Goal: Information Seeking & Learning: Learn about a topic

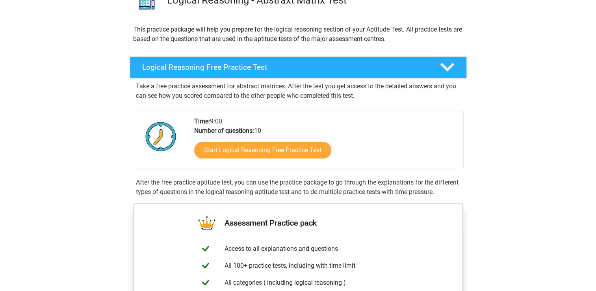
scroll to position [76, 0]
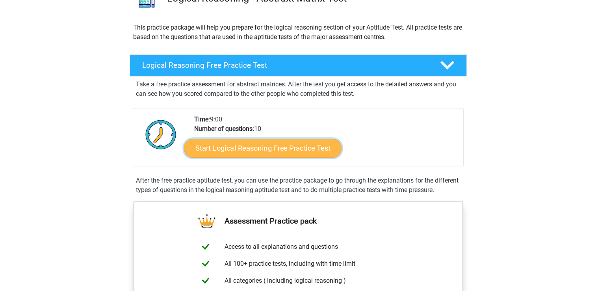
click at [289, 142] on link "Start Logical Reasoning Free Practice Test" at bounding box center [263, 147] width 158 height 19
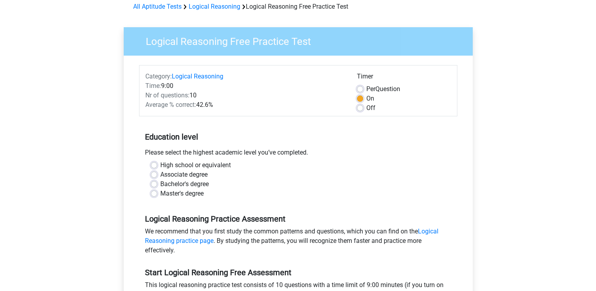
scroll to position [44, 0]
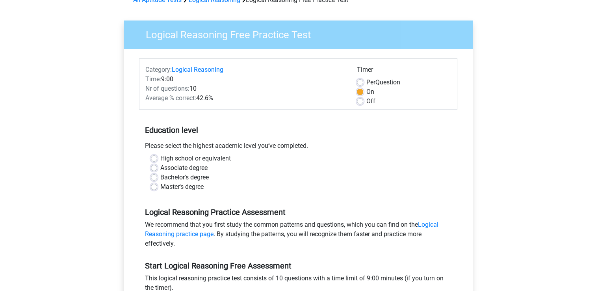
click at [174, 178] on label "Bachelor's degree" at bounding box center [184, 176] width 48 height 9
click at [157, 178] on input "Bachelor's degree" at bounding box center [154, 176] width 6 height 8
radio input "true"
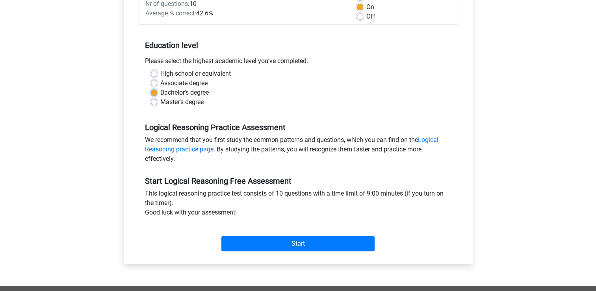
scroll to position [130, 0]
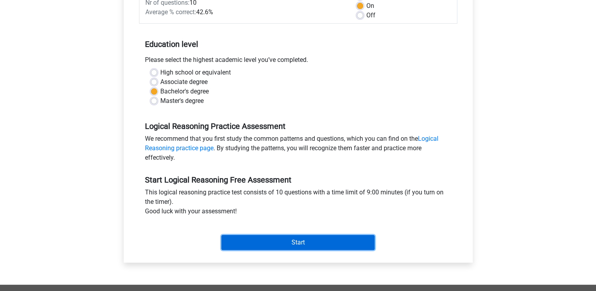
click at [310, 238] on input "Start" at bounding box center [297, 242] width 153 height 15
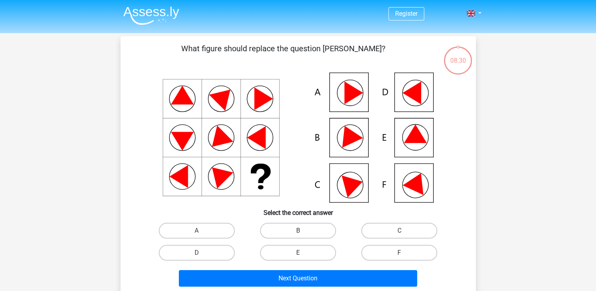
click at [353, 93] on icon at bounding box center [353, 93] width 19 height 23
click at [209, 231] on label "A" at bounding box center [197, 230] width 76 height 16
click at [202, 231] on input "A" at bounding box center [198, 232] width 5 height 5
radio input "true"
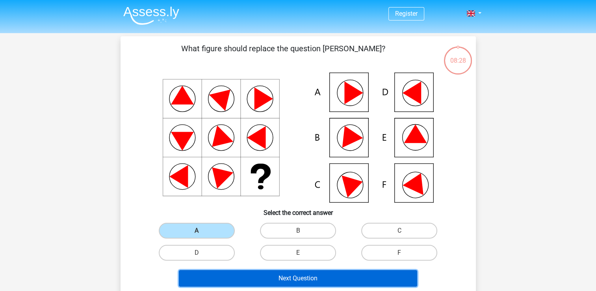
click at [305, 278] on button "Next Question" at bounding box center [298, 278] width 238 height 17
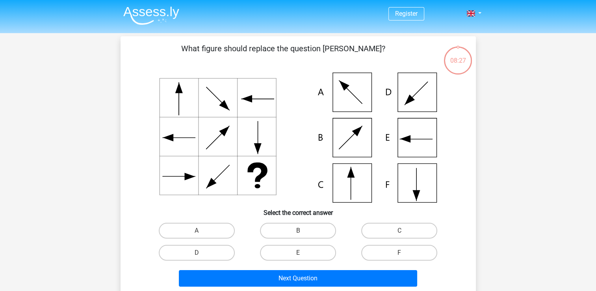
scroll to position [36, 0]
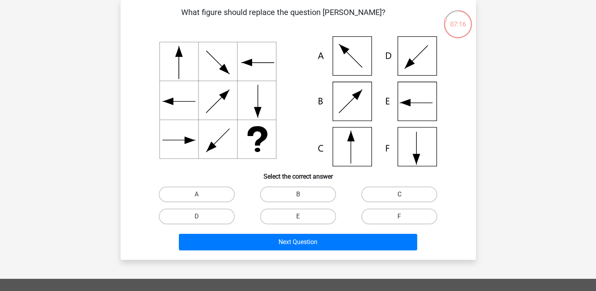
click at [378, 193] on label "C" at bounding box center [399, 194] width 76 height 16
click at [399, 194] on input "C" at bounding box center [401, 196] width 5 height 5
radio input "true"
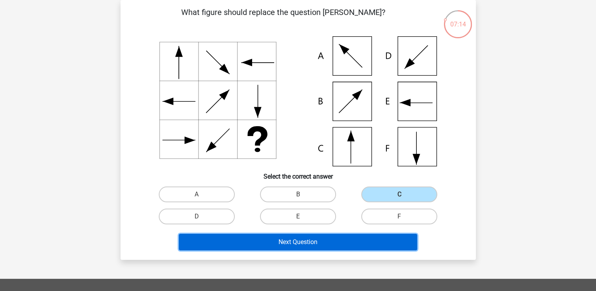
click at [323, 243] on button "Next Question" at bounding box center [298, 242] width 238 height 17
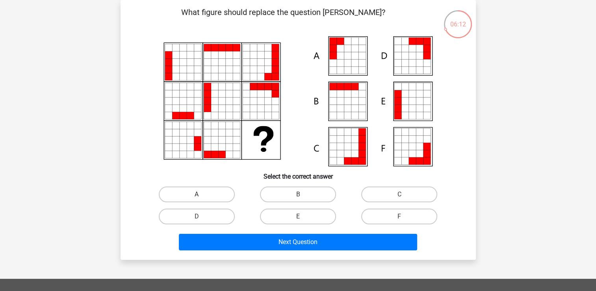
click at [206, 195] on label "A" at bounding box center [197, 194] width 76 height 16
click at [202, 195] on input "A" at bounding box center [198, 196] width 5 height 5
radio input "true"
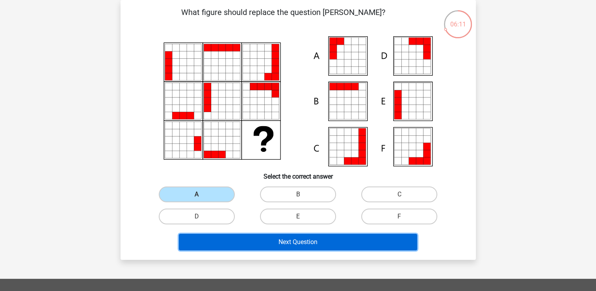
click at [299, 241] on button "Next Question" at bounding box center [298, 242] width 238 height 17
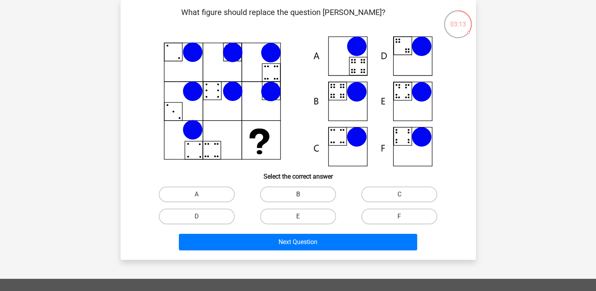
click at [289, 193] on label "B" at bounding box center [298, 194] width 76 height 16
click at [298, 194] on input "B" at bounding box center [300, 196] width 5 height 5
radio input "true"
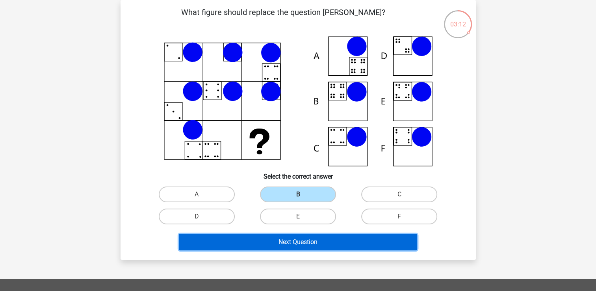
click at [314, 236] on button "Next Question" at bounding box center [298, 242] width 238 height 17
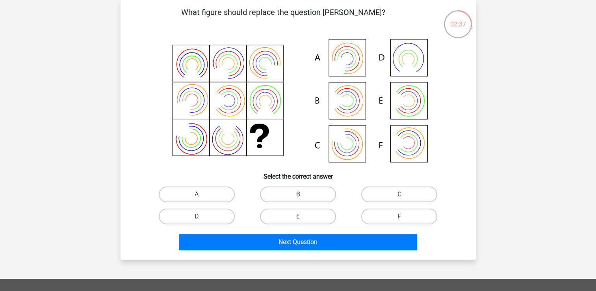
click at [219, 190] on label "A" at bounding box center [197, 194] width 76 height 16
click at [202, 194] on input "A" at bounding box center [198, 196] width 5 height 5
radio input "true"
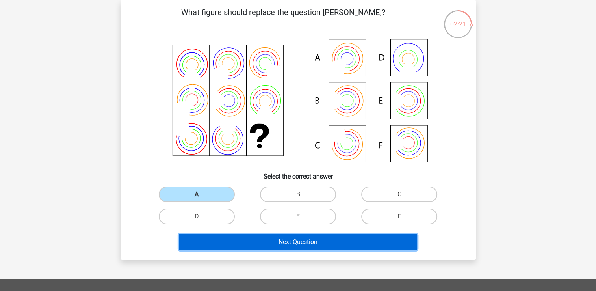
click at [306, 241] on button "Next Question" at bounding box center [298, 242] width 238 height 17
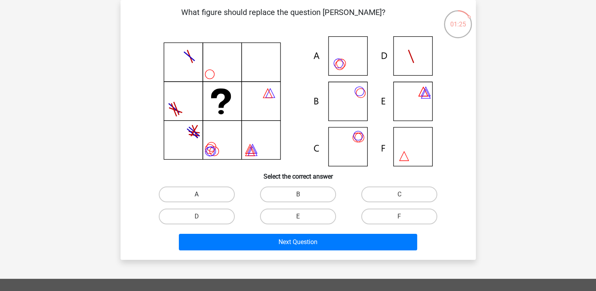
click at [215, 191] on label "A" at bounding box center [197, 194] width 76 height 16
click at [202, 194] on input "A" at bounding box center [198, 196] width 5 height 5
radio input "true"
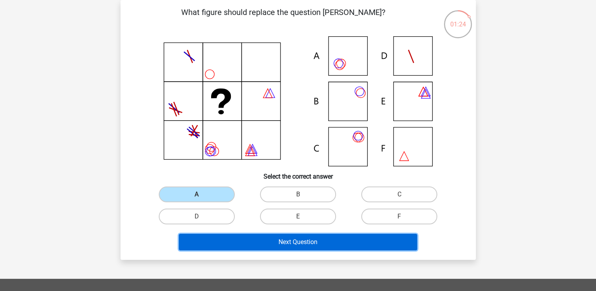
click at [313, 242] on button "Next Question" at bounding box center [298, 242] width 238 height 17
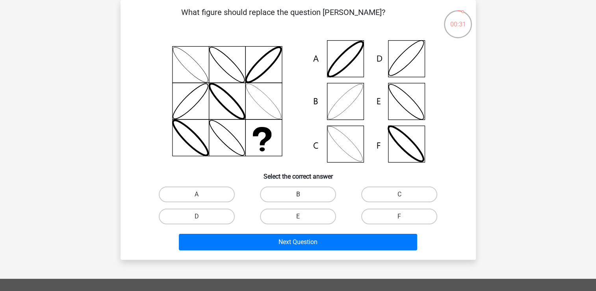
click at [311, 195] on label "B" at bounding box center [298, 194] width 76 height 16
click at [303, 195] on input "B" at bounding box center [300, 196] width 5 height 5
radio input "true"
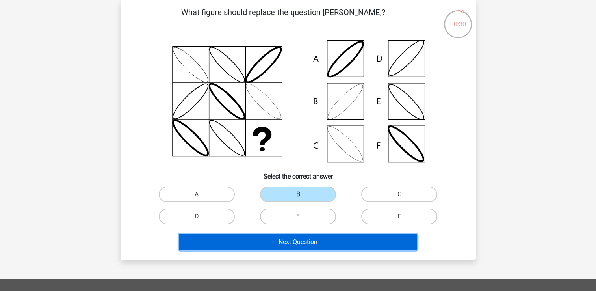
click at [335, 239] on button "Next Question" at bounding box center [298, 242] width 238 height 17
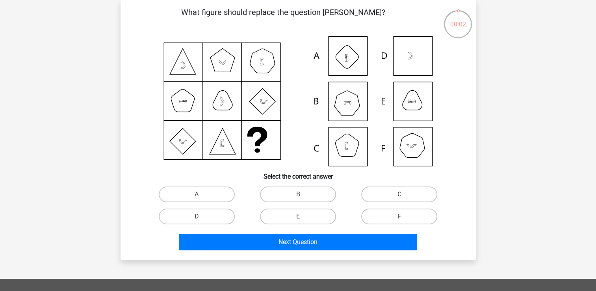
click at [400, 193] on label "C" at bounding box center [399, 194] width 76 height 16
click at [400, 194] on input "C" at bounding box center [401, 196] width 5 height 5
radio input "true"
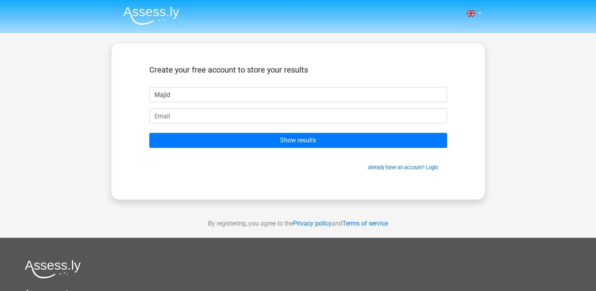
type input "Majid"
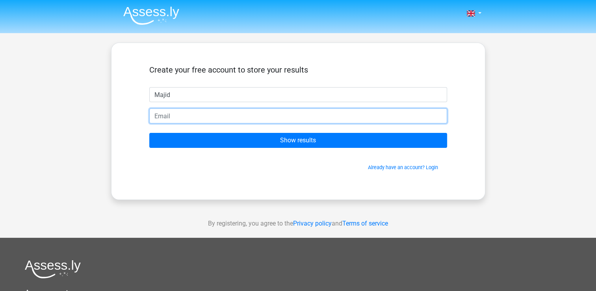
click at [324, 117] on input "email" at bounding box center [298, 115] width 298 height 15
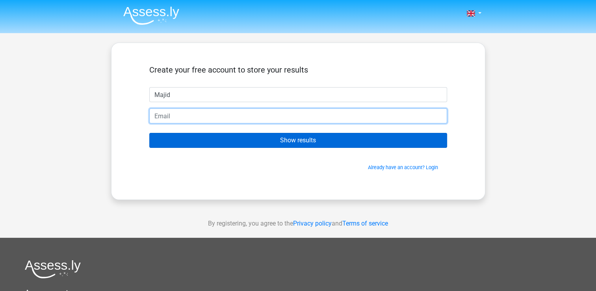
type input "[EMAIL_ADDRESS][DOMAIN_NAME]"
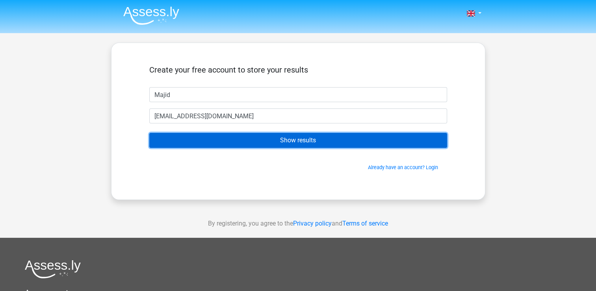
click at [274, 141] on input "Show results" at bounding box center [298, 140] width 298 height 15
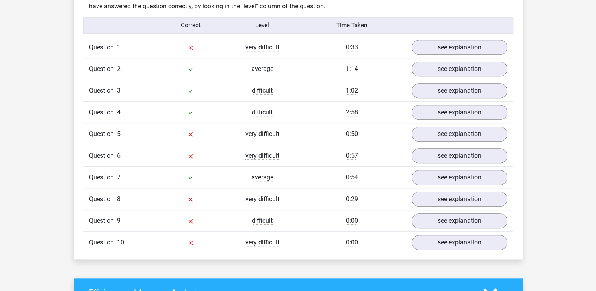
scroll to position [627, 0]
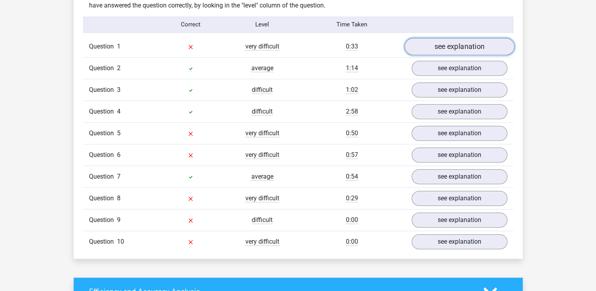
click at [435, 44] on link "see explanation" at bounding box center [459, 46] width 110 height 17
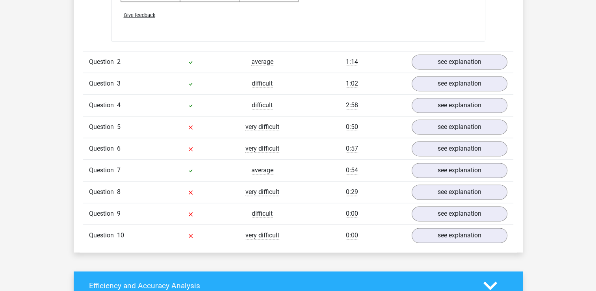
scroll to position [1136, 0]
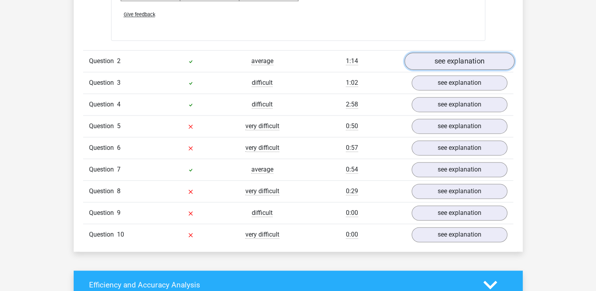
click at [454, 61] on link "see explanation" at bounding box center [459, 60] width 110 height 17
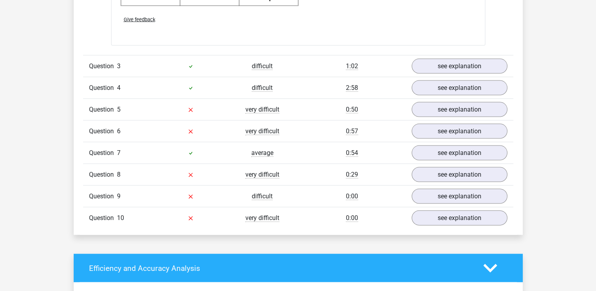
scroll to position [1643, 0]
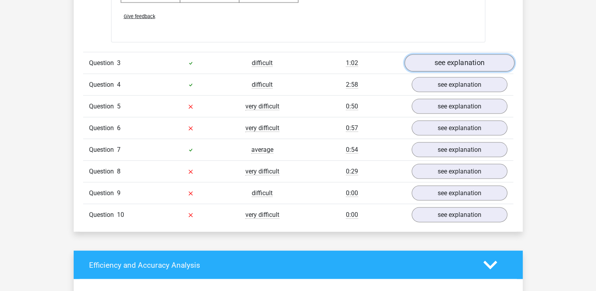
click at [458, 57] on link "see explanation" at bounding box center [459, 63] width 110 height 17
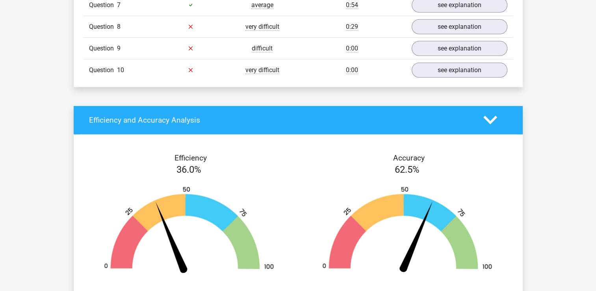
scroll to position [2342, 0]
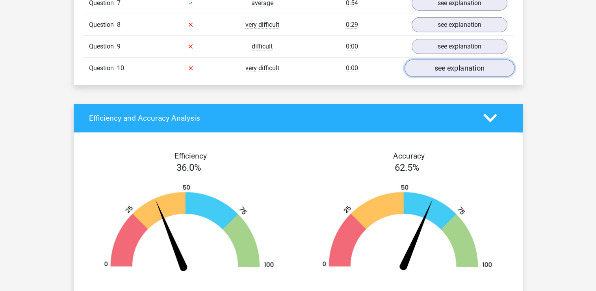
click at [461, 69] on link "see explanation" at bounding box center [459, 67] width 110 height 17
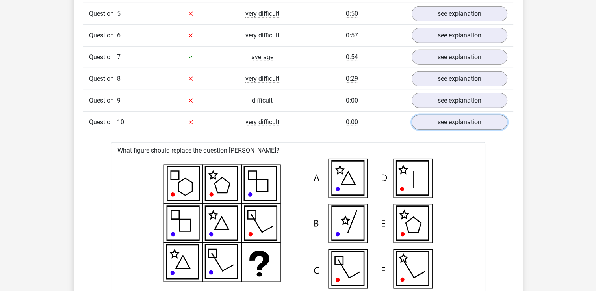
scroll to position [2287, 0]
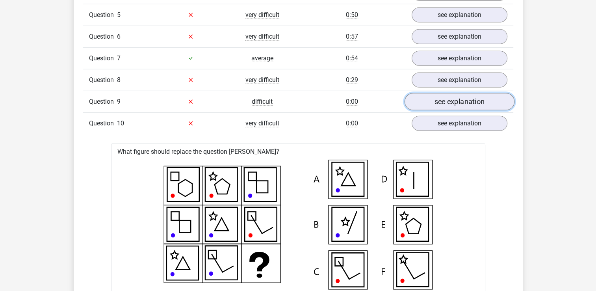
click at [442, 105] on link "see explanation" at bounding box center [459, 101] width 110 height 17
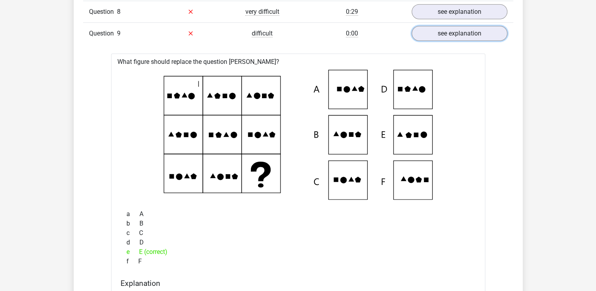
scroll to position [2355, 0]
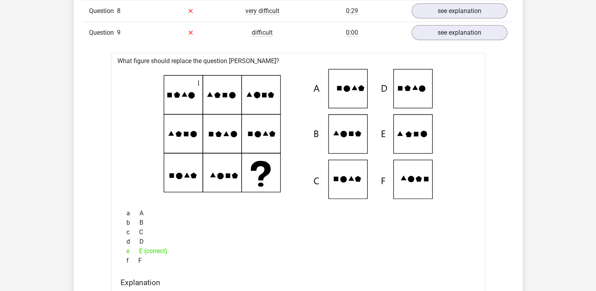
click at [217, 94] on icon at bounding box center [217, 95] width 6 height 6
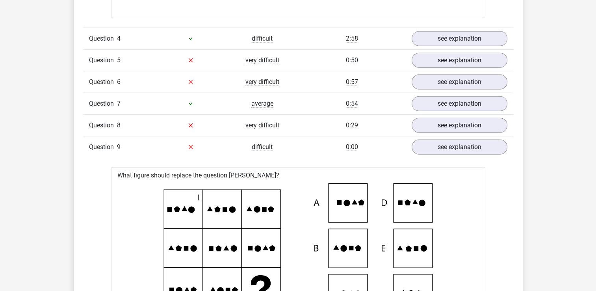
scroll to position [2242, 0]
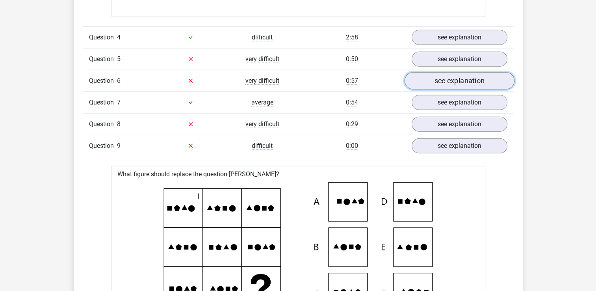
click at [433, 84] on link "see explanation" at bounding box center [459, 80] width 110 height 17
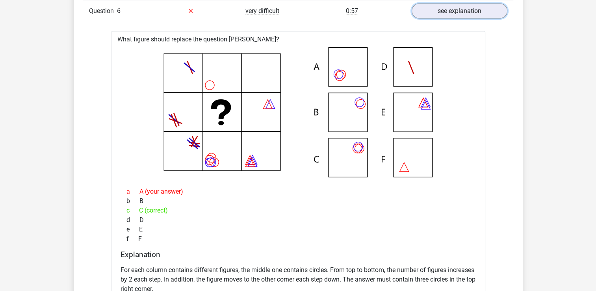
scroll to position [2304, 0]
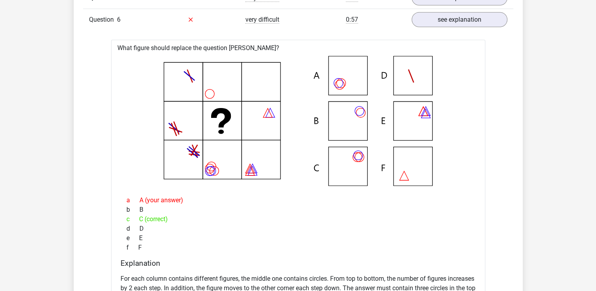
click at [445, 224] on div "d D" at bounding box center [297, 228] width 355 height 9
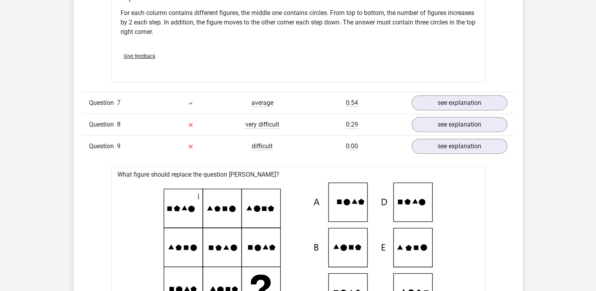
scroll to position [2573, 0]
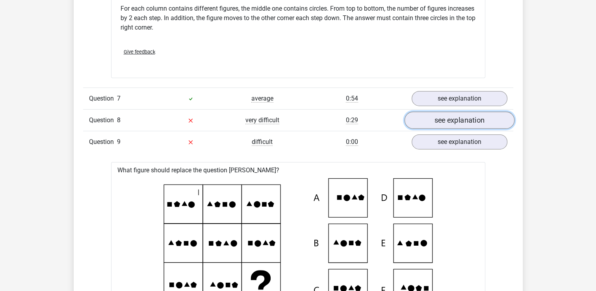
click at [471, 115] on link "see explanation" at bounding box center [459, 119] width 110 height 17
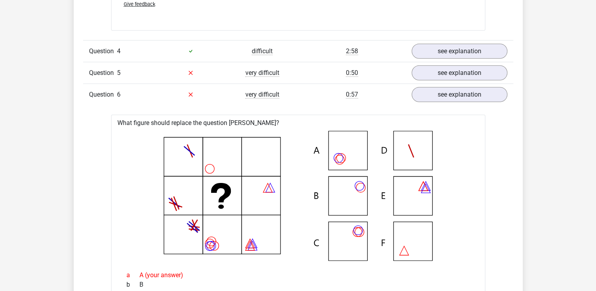
scroll to position [2222, 0]
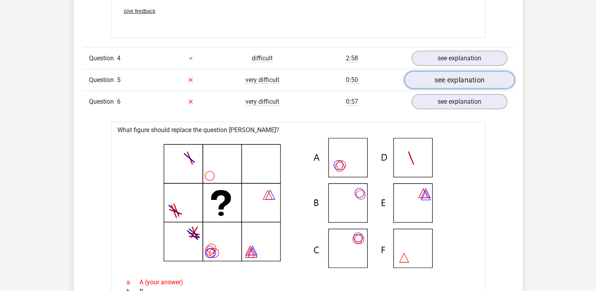
click at [453, 85] on link "see explanation" at bounding box center [459, 79] width 110 height 17
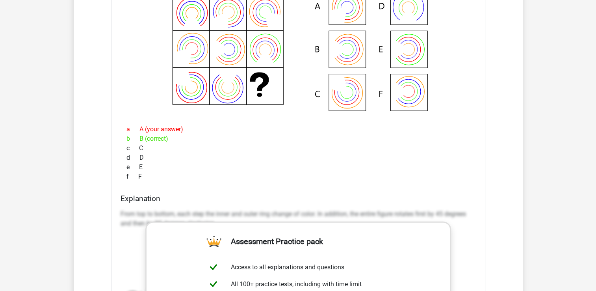
scroll to position [2351, 0]
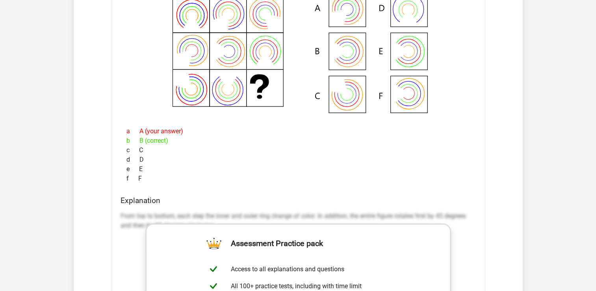
click at [348, 175] on div "f F" at bounding box center [297, 178] width 355 height 9
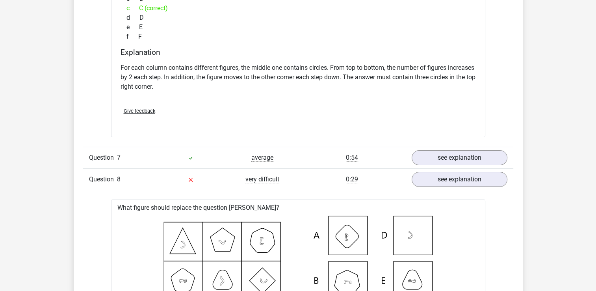
scroll to position [3045, 0]
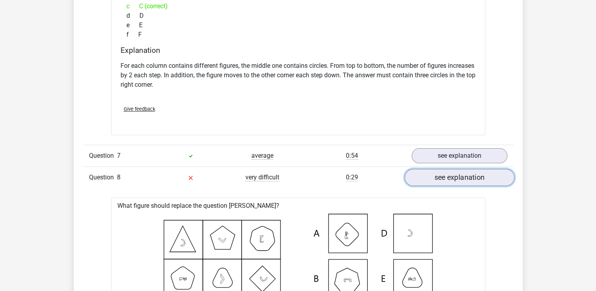
click at [450, 172] on link "see explanation" at bounding box center [459, 177] width 110 height 17
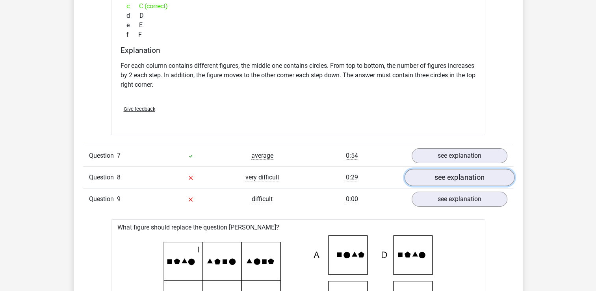
click at [441, 175] on link "see explanation" at bounding box center [459, 177] width 110 height 17
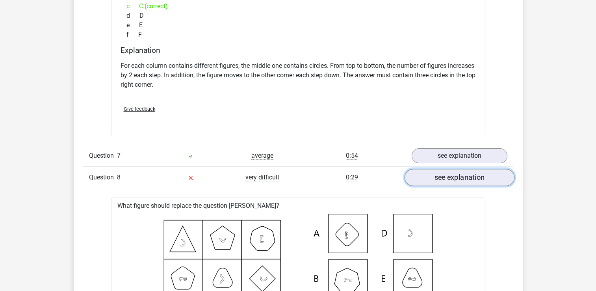
click at [441, 175] on link "see explanation" at bounding box center [459, 177] width 110 height 17
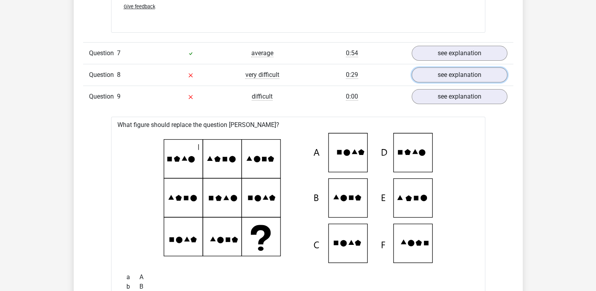
scroll to position [3152, 0]
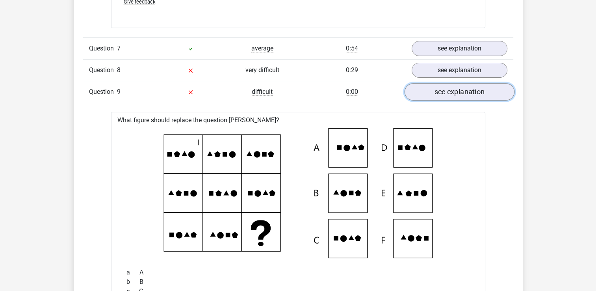
click at [491, 89] on link "see explanation" at bounding box center [459, 91] width 110 height 17
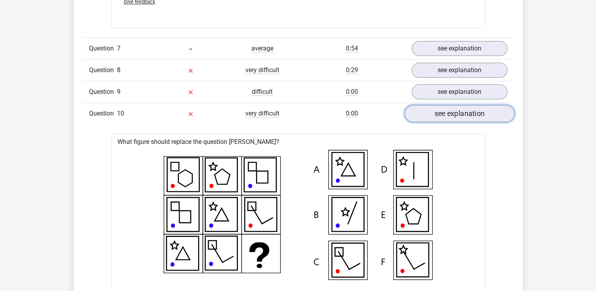
click at [444, 105] on link "see explanation" at bounding box center [459, 113] width 110 height 17
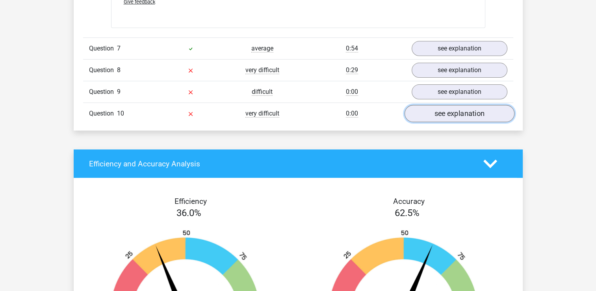
click at [444, 105] on link "see explanation" at bounding box center [459, 113] width 110 height 17
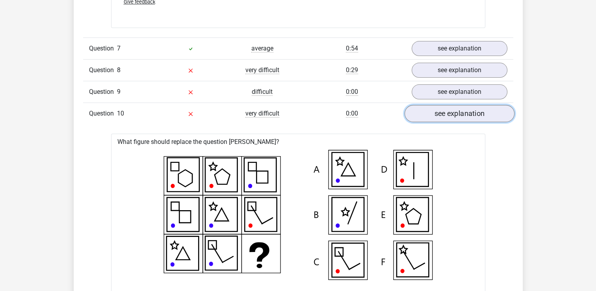
click at [444, 105] on link "see explanation" at bounding box center [459, 113] width 110 height 17
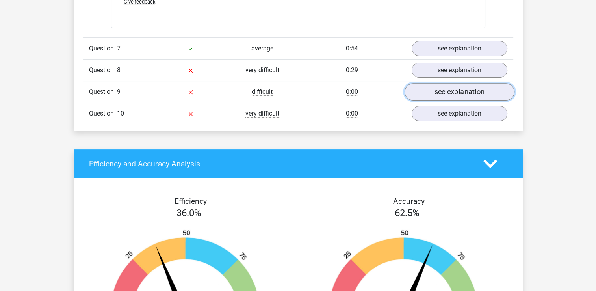
click at [448, 87] on link "see explanation" at bounding box center [459, 91] width 110 height 17
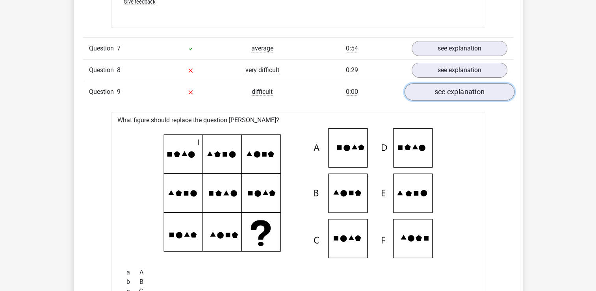
click at [449, 89] on link "see explanation" at bounding box center [459, 91] width 110 height 17
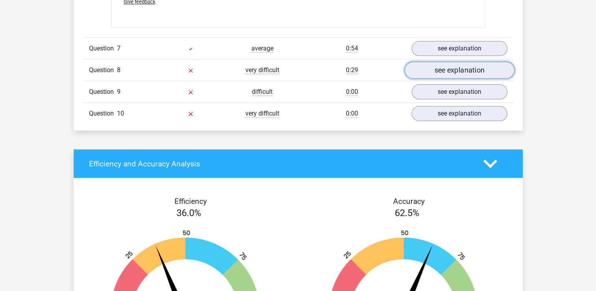
click at [457, 67] on link "see explanation" at bounding box center [459, 69] width 110 height 17
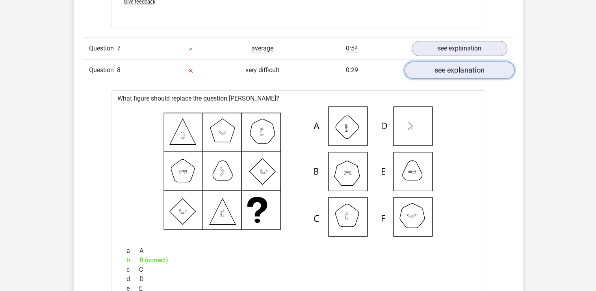
click at [457, 67] on link "see explanation" at bounding box center [459, 69] width 110 height 17
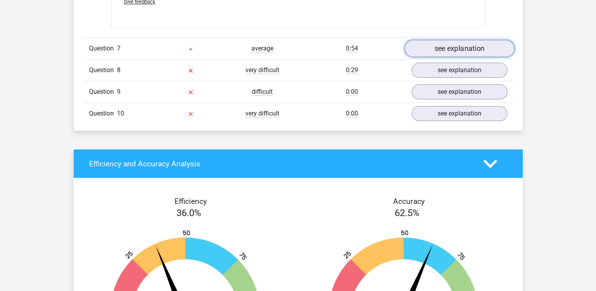
click at [455, 48] on link "see explanation" at bounding box center [459, 48] width 110 height 17
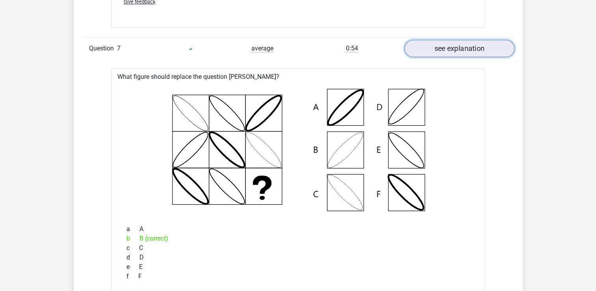
click at [455, 48] on link "see explanation" at bounding box center [459, 48] width 110 height 17
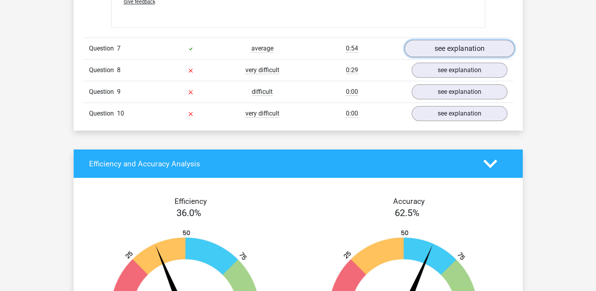
click at [455, 48] on link "see explanation" at bounding box center [459, 48] width 110 height 17
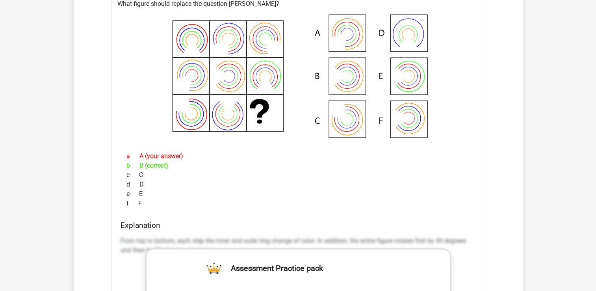
scroll to position [2319, 0]
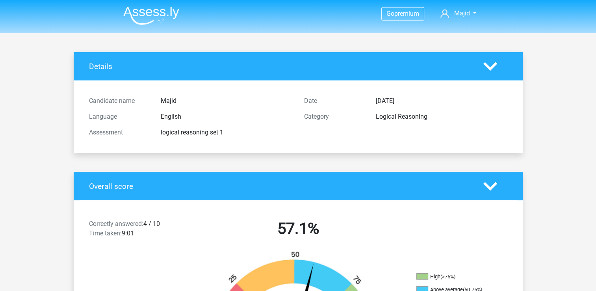
click at [485, 69] on icon at bounding box center [490, 66] width 14 height 14
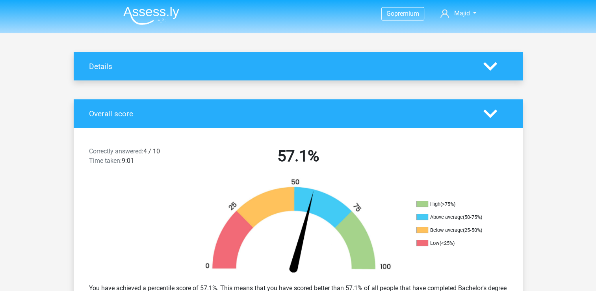
click at [489, 114] on polygon at bounding box center [490, 113] width 14 height 9
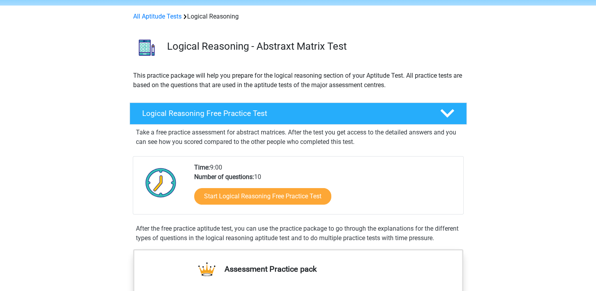
scroll to position [28, 0]
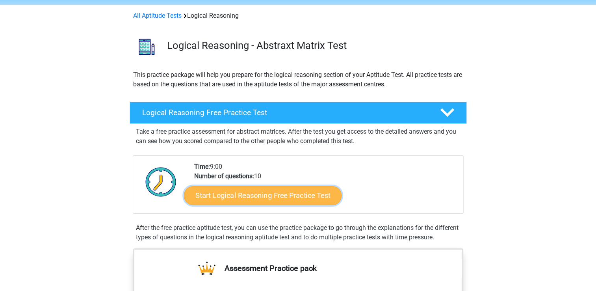
click at [265, 194] on link "Start Logical Reasoning Free Practice Test" at bounding box center [263, 194] width 158 height 19
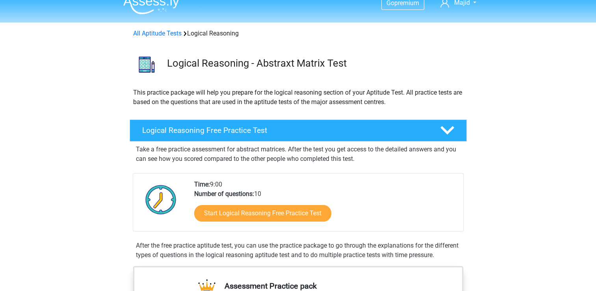
scroll to position [0, 0]
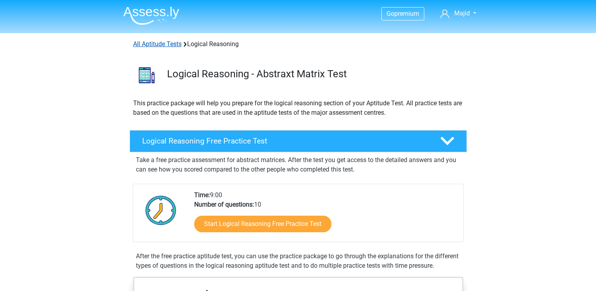
click at [163, 44] on link "All Aptitude Tests" at bounding box center [157, 43] width 48 height 7
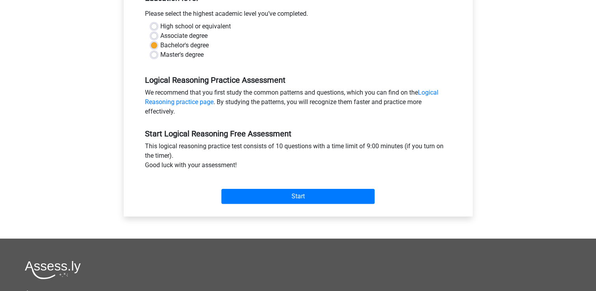
scroll to position [178, 0]
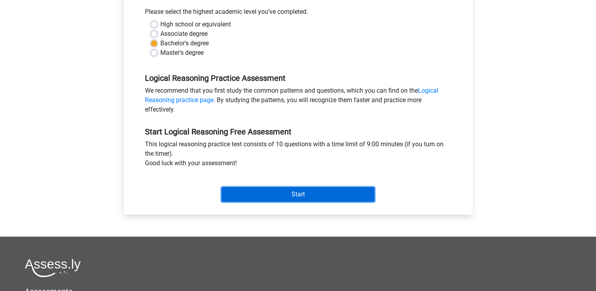
click at [276, 195] on input "Start" at bounding box center [297, 194] width 153 height 15
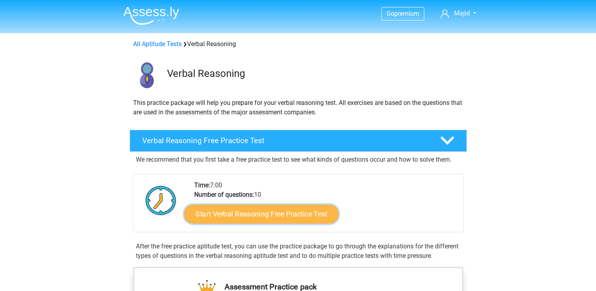
click at [274, 206] on link "Start Verbal Reasoning Free Practice Test" at bounding box center [261, 213] width 154 height 19
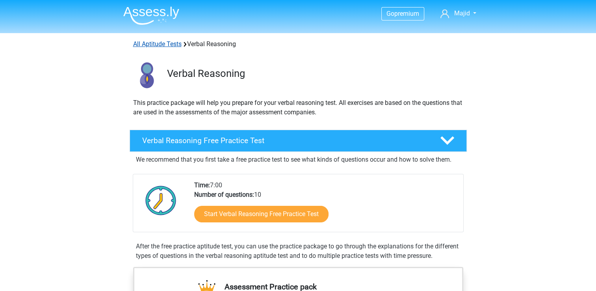
click at [170, 45] on link "All Aptitude Tests" at bounding box center [157, 43] width 48 height 7
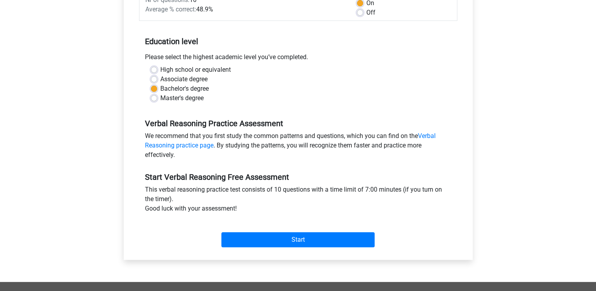
scroll to position [135, 0]
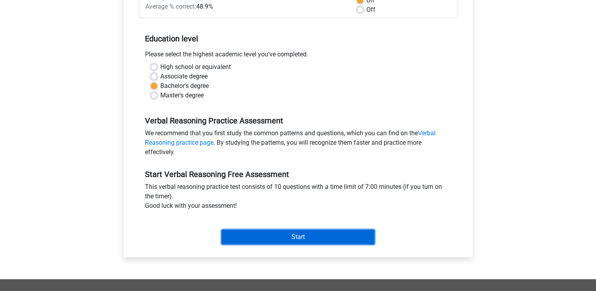
click at [278, 234] on input "Start" at bounding box center [297, 236] width 153 height 15
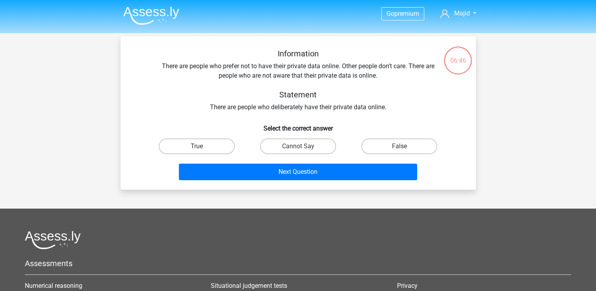
click at [283, 107] on div "Information There are people who prefer not to have their private data online. …" at bounding box center [298, 80] width 330 height 63
drag, startPoint x: 283, startPoint y: 107, endPoint x: 243, endPoint y: 111, distance: 40.7
click at [243, 111] on div "Information There are people who prefer not to have their private data online. …" at bounding box center [298, 80] width 330 height 63
click at [233, 143] on label "True" at bounding box center [197, 146] width 76 height 16
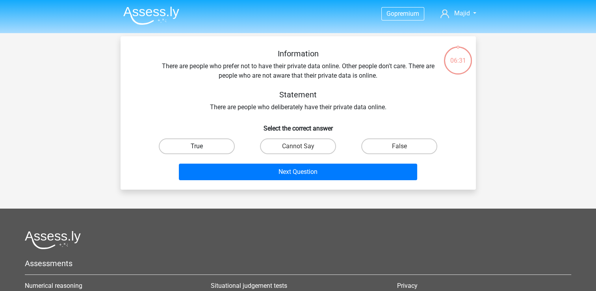
click at [202, 146] on input "True" at bounding box center [198, 148] width 5 height 5
radio input "true"
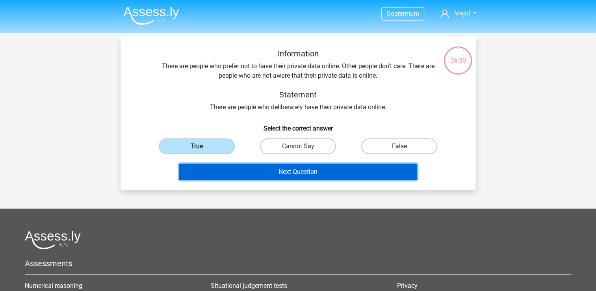
click at [286, 176] on button "Next Question" at bounding box center [298, 171] width 238 height 17
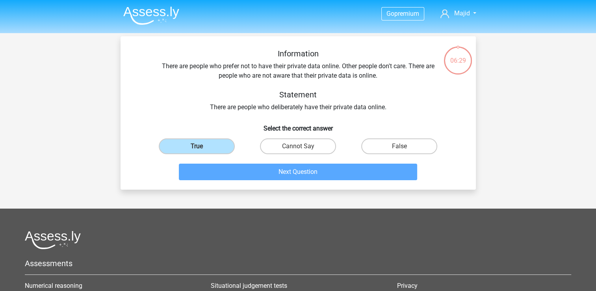
scroll to position [36, 0]
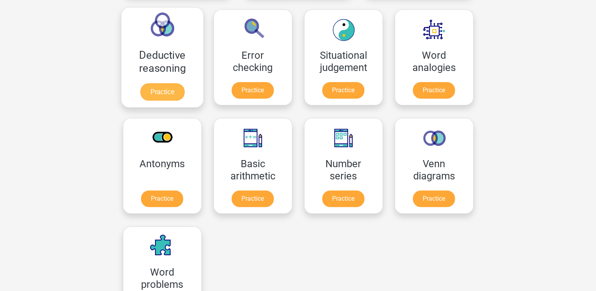
scroll to position [343, 0]
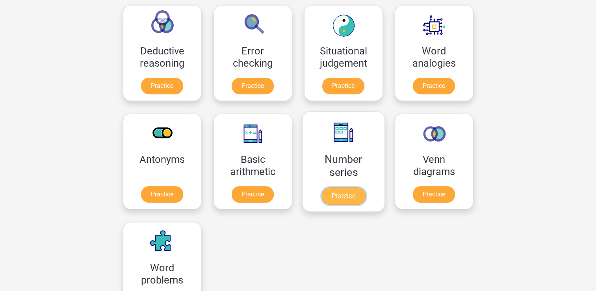
click at [321, 198] on link "Practice" at bounding box center [343, 195] width 44 height 17
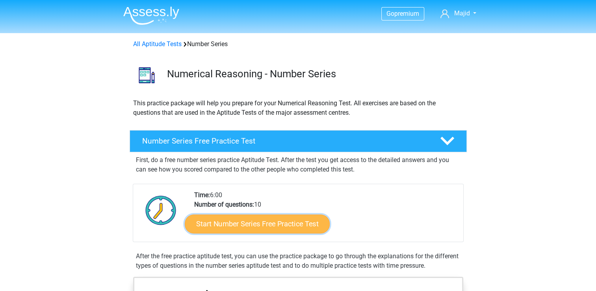
click at [293, 226] on link "Start Number Series Free Practice Test" at bounding box center [257, 223] width 145 height 19
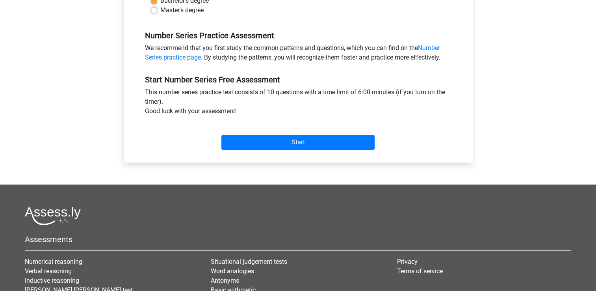
scroll to position [233, 0]
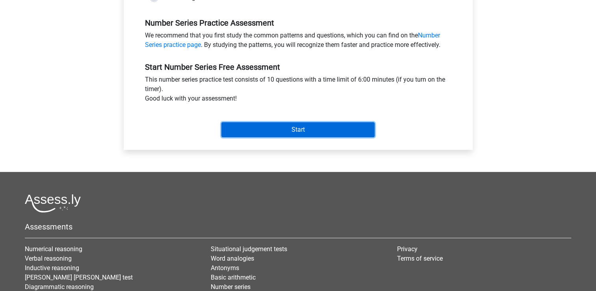
click at [296, 129] on input "Start" at bounding box center [297, 129] width 153 height 15
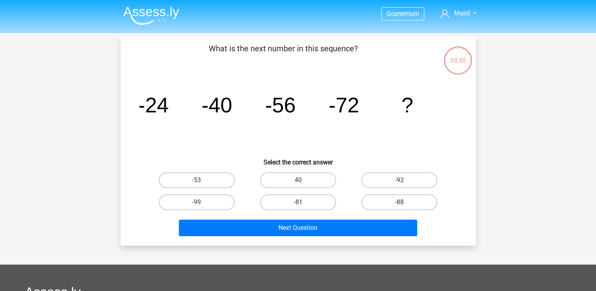
click at [126, 102] on div "What is the next number in this sequence? image/svg+xml -24 -40 -56 -72 ? Selec…" at bounding box center [298, 141] width 349 height 196
click at [306, 158] on h6 "Select the correct answer" at bounding box center [298, 159] width 330 height 14
click at [412, 201] on label "-88" at bounding box center [399, 202] width 76 height 16
click at [404, 202] on input "-88" at bounding box center [401, 204] width 5 height 5
radio input "true"
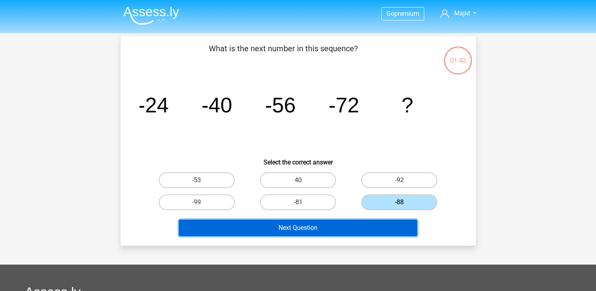
click at [367, 226] on button "Next Question" at bounding box center [298, 227] width 238 height 17
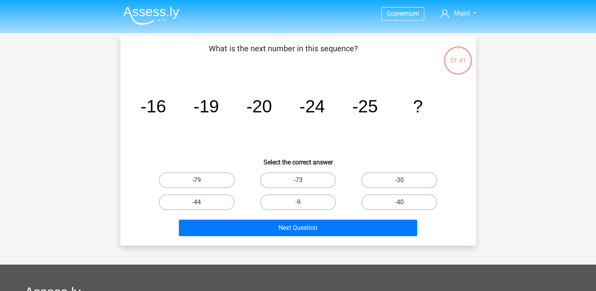
scroll to position [36, 0]
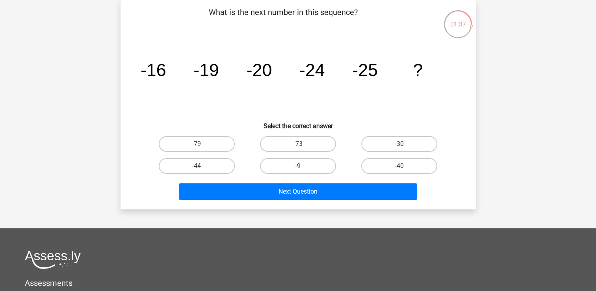
click at [199, 93] on icon "image/svg+xml -16 -19 -20 -24 -25 ?" at bounding box center [297, 76] width 317 height 80
click at [394, 145] on label "-30" at bounding box center [399, 144] width 76 height 16
click at [399, 145] on input "-30" at bounding box center [401, 146] width 5 height 5
radio input "true"
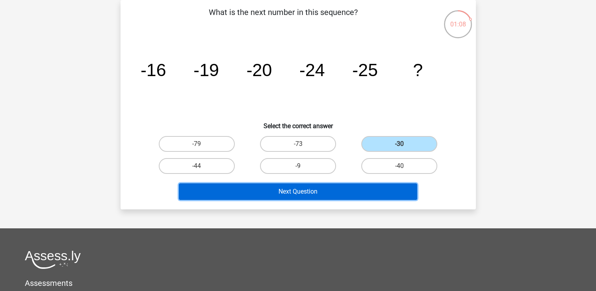
click at [354, 190] on button "Next Question" at bounding box center [298, 191] width 238 height 17
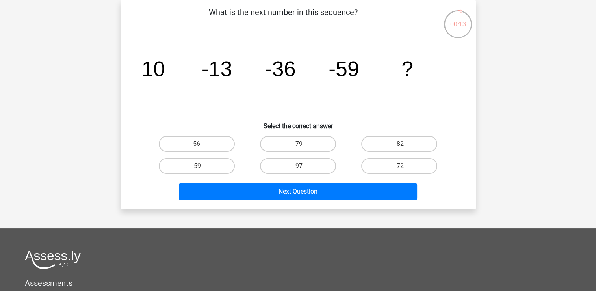
click at [328, 91] on icon "image/svg+xml 10 -13 -36 -59 ?" at bounding box center [297, 76] width 317 height 80
click at [391, 143] on label "-82" at bounding box center [399, 144] width 76 height 16
click at [399, 144] on input "-82" at bounding box center [401, 146] width 5 height 5
radio input "true"
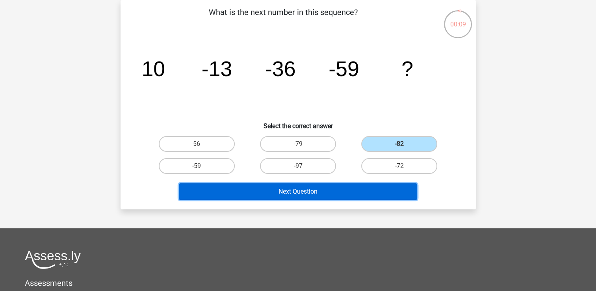
click at [348, 190] on button "Next Question" at bounding box center [298, 191] width 238 height 17
